Goal: Information Seeking & Learning: Find specific fact

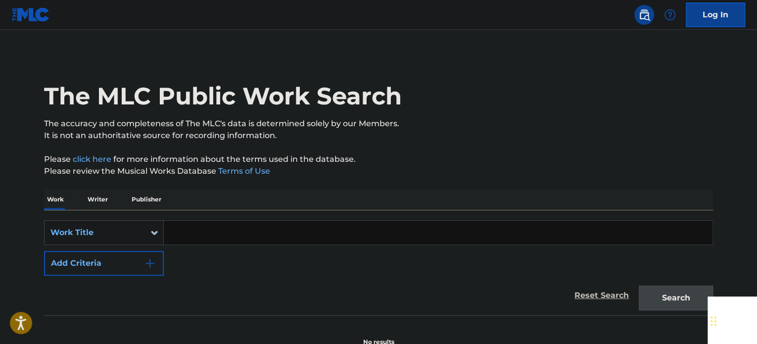
click at [650, 107] on div "The MLC Public Work Search" at bounding box center [378, 90] width 669 height 72
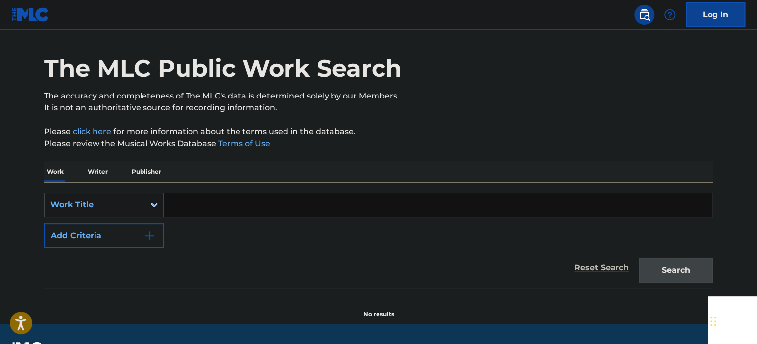
scroll to position [5, 0]
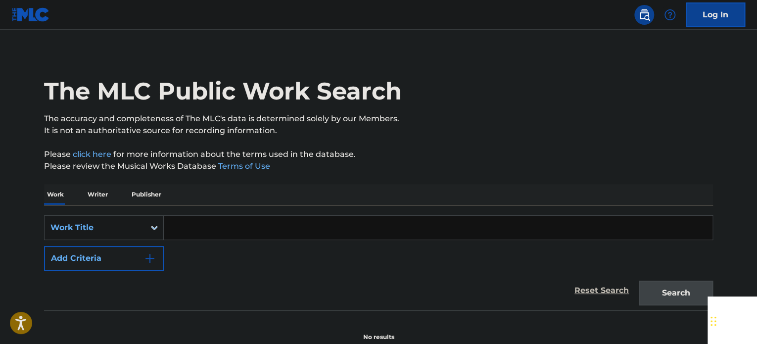
click at [99, 200] on p "Writer" at bounding box center [98, 194] width 26 height 21
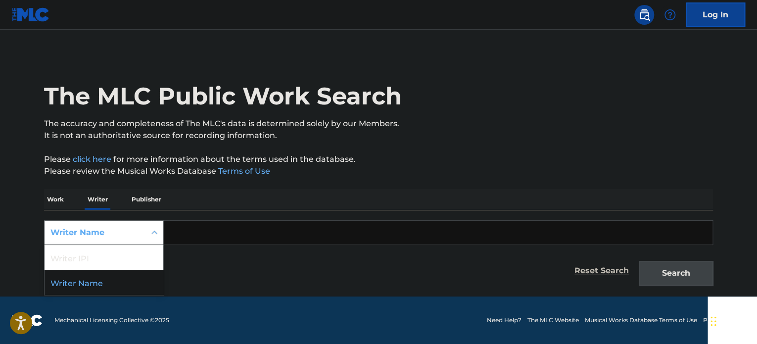
click at [125, 235] on div "Writer Name" at bounding box center [94, 233] width 89 height 12
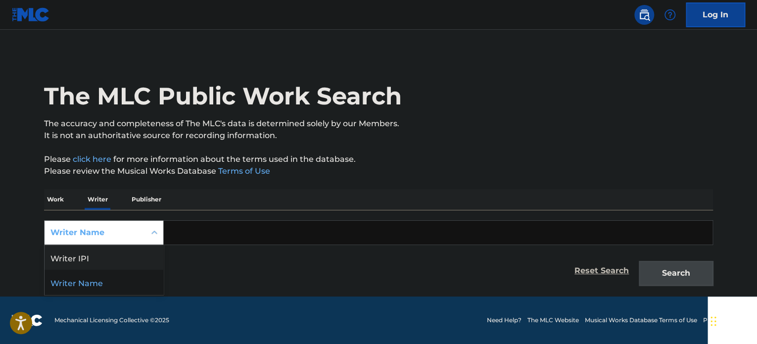
click at [113, 237] on div "Writer Name" at bounding box center [94, 233] width 89 height 12
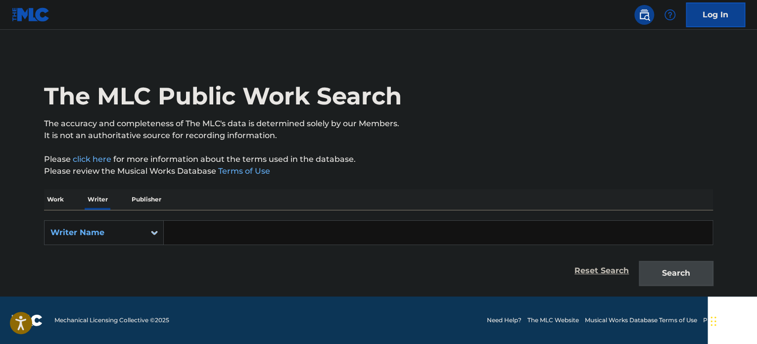
click at [669, 275] on div "Search" at bounding box center [673, 271] width 79 height 40
click at [677, 273] on div "Search" at bounding box center [673, 271] width 79 height 40
click at [201, 233] on input "Search Form" at bounding box center [438, 233] width 549 height 24
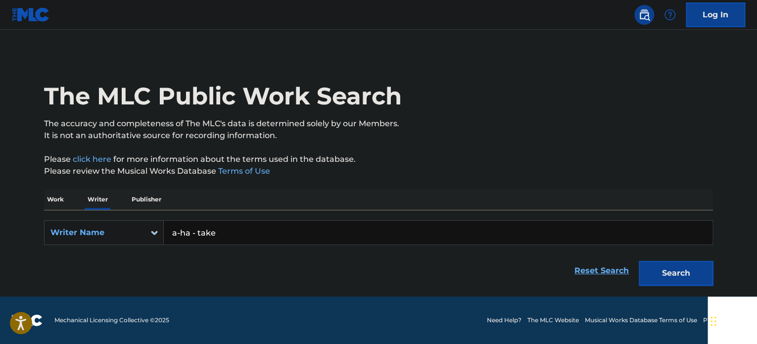
click at [639, 261] on button "Search" at bounding box center [676, 273] width 74 height 25
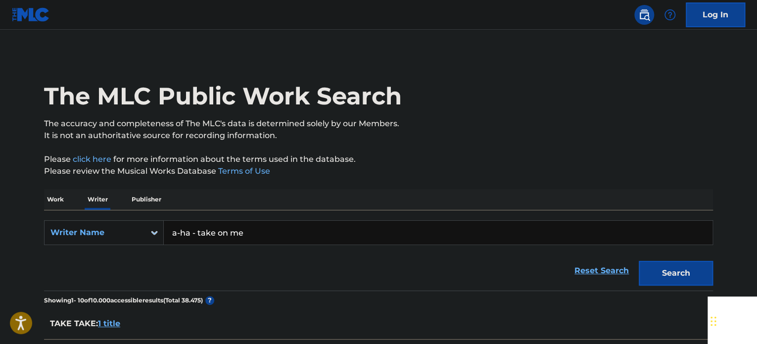
type input "a-ha - take on me"
click at [639, 261] on button "Search" at bounding box center [676, 273] width 74 height 25
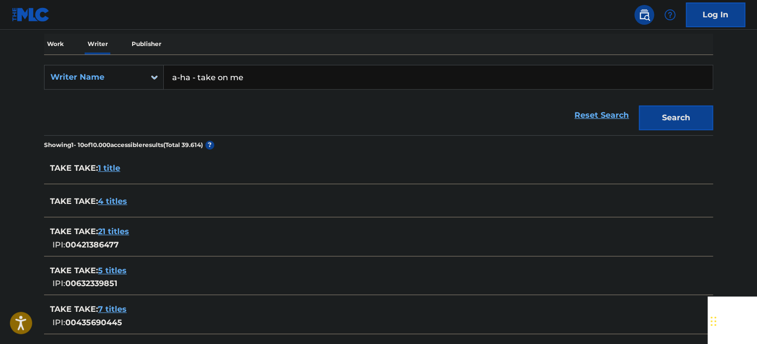
scroll to position [198, 0]
